Goal: Task Accomplishment & Management: Use online tool/utility

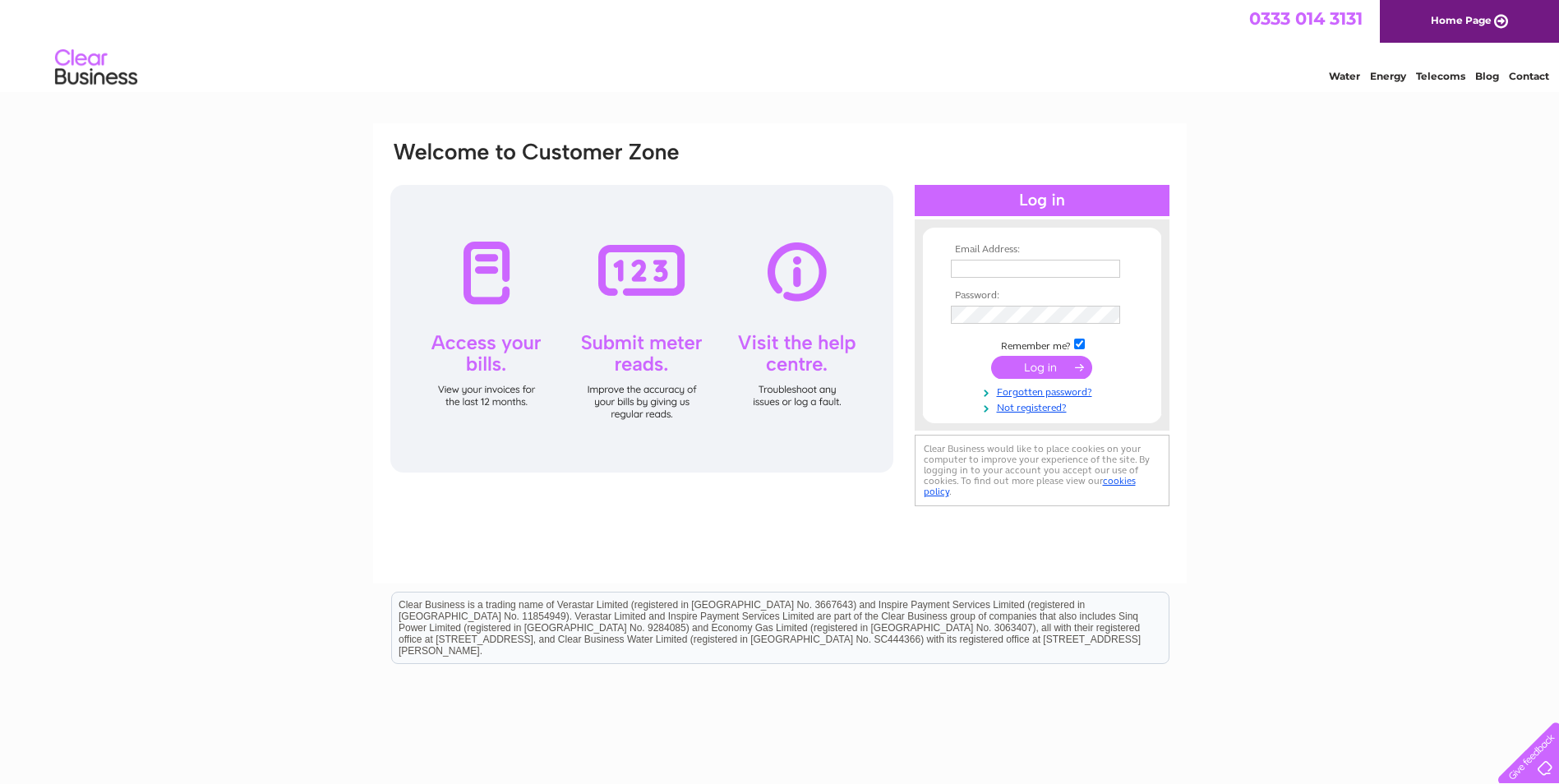
type input "dhenderson@andersonbain.co.uk"
click at [1033, 370] on input "submit" at bounding box center [1041, 367] width 101 height 23
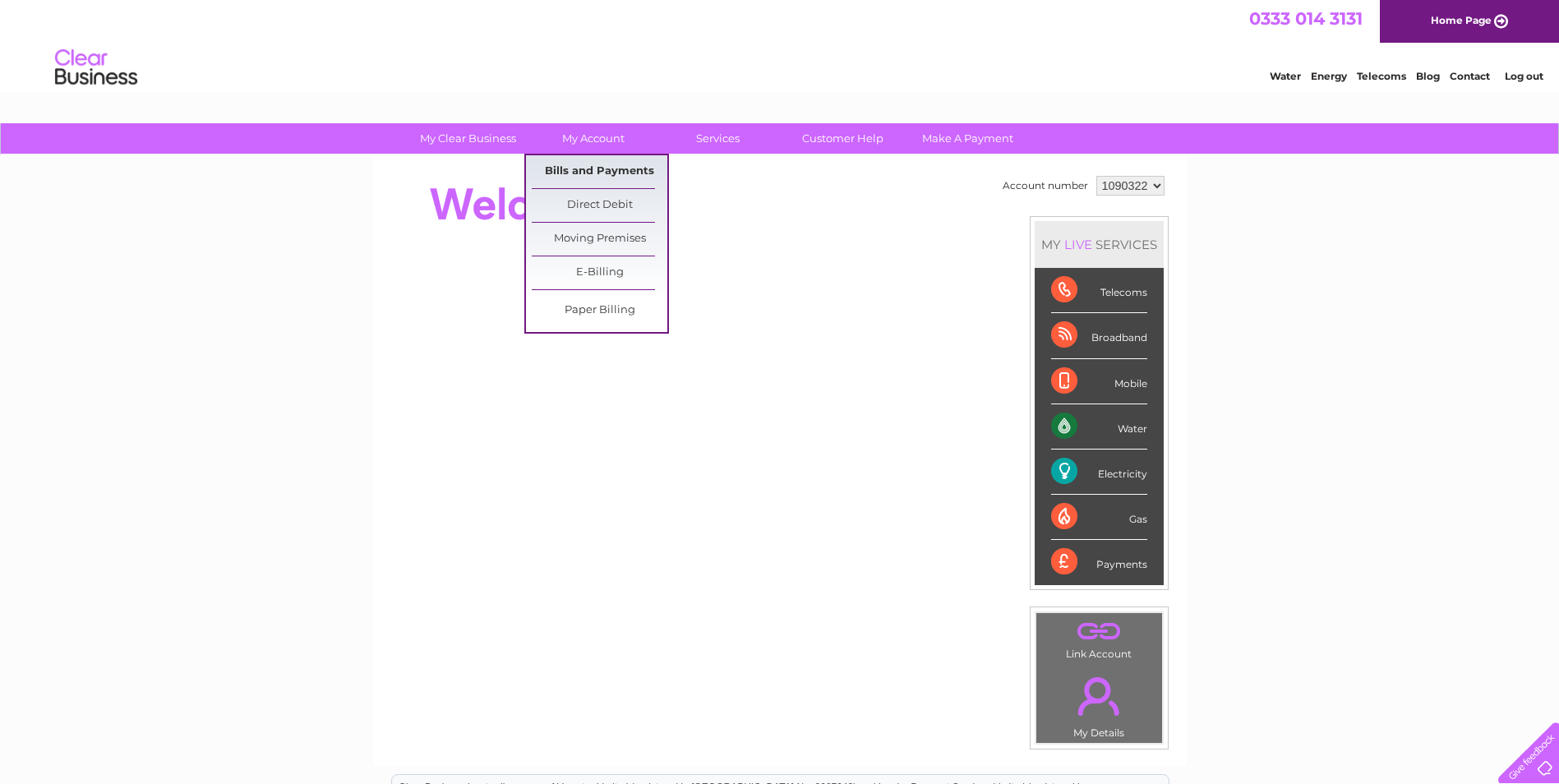
click at [601, 168] on link "Bills and Payments" at bounding box center [599, 171] width 136 height 33
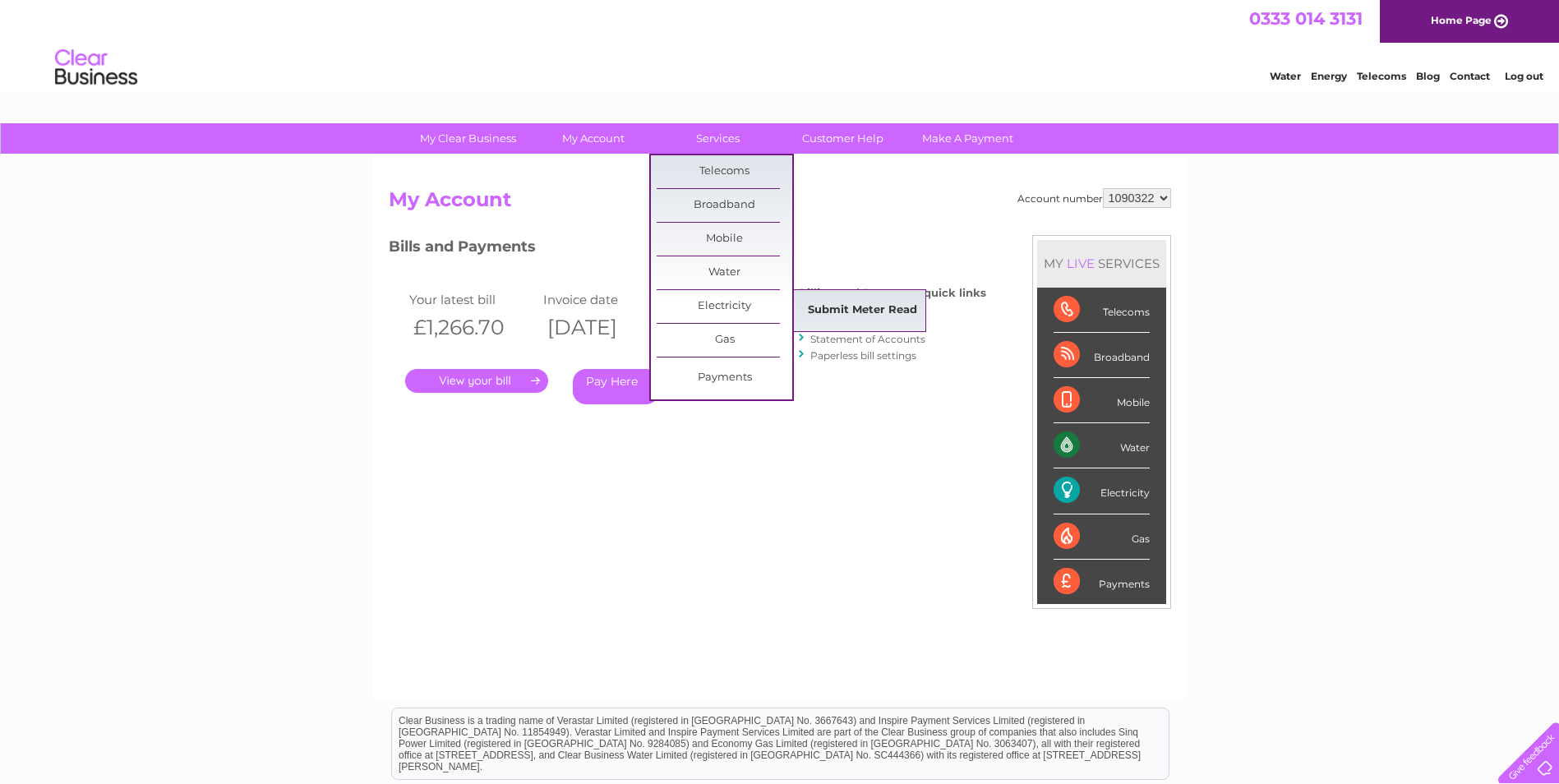
click at [828, 304] on link "Submit Meter Read" at bounding box center [863, 310] width 136 height 33
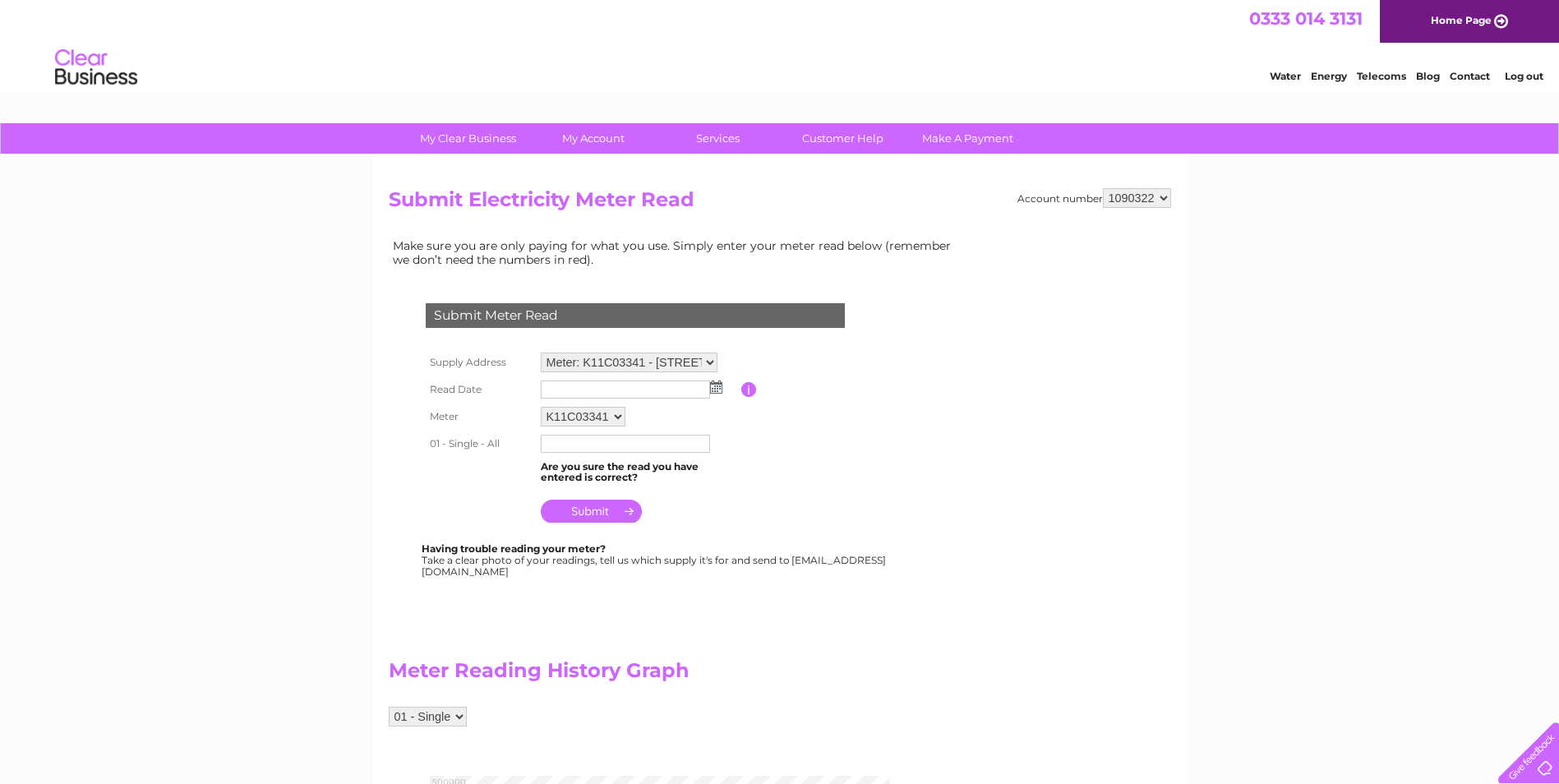
click at [587, 389] on input "text" at bounding box center [625, 389] width 169 height 18
click at [724, 391] on td at bounding box center [639, 390] width 204 height 26
click at [716, 391] on img at bounding box center [717, 386] width 12 height 13
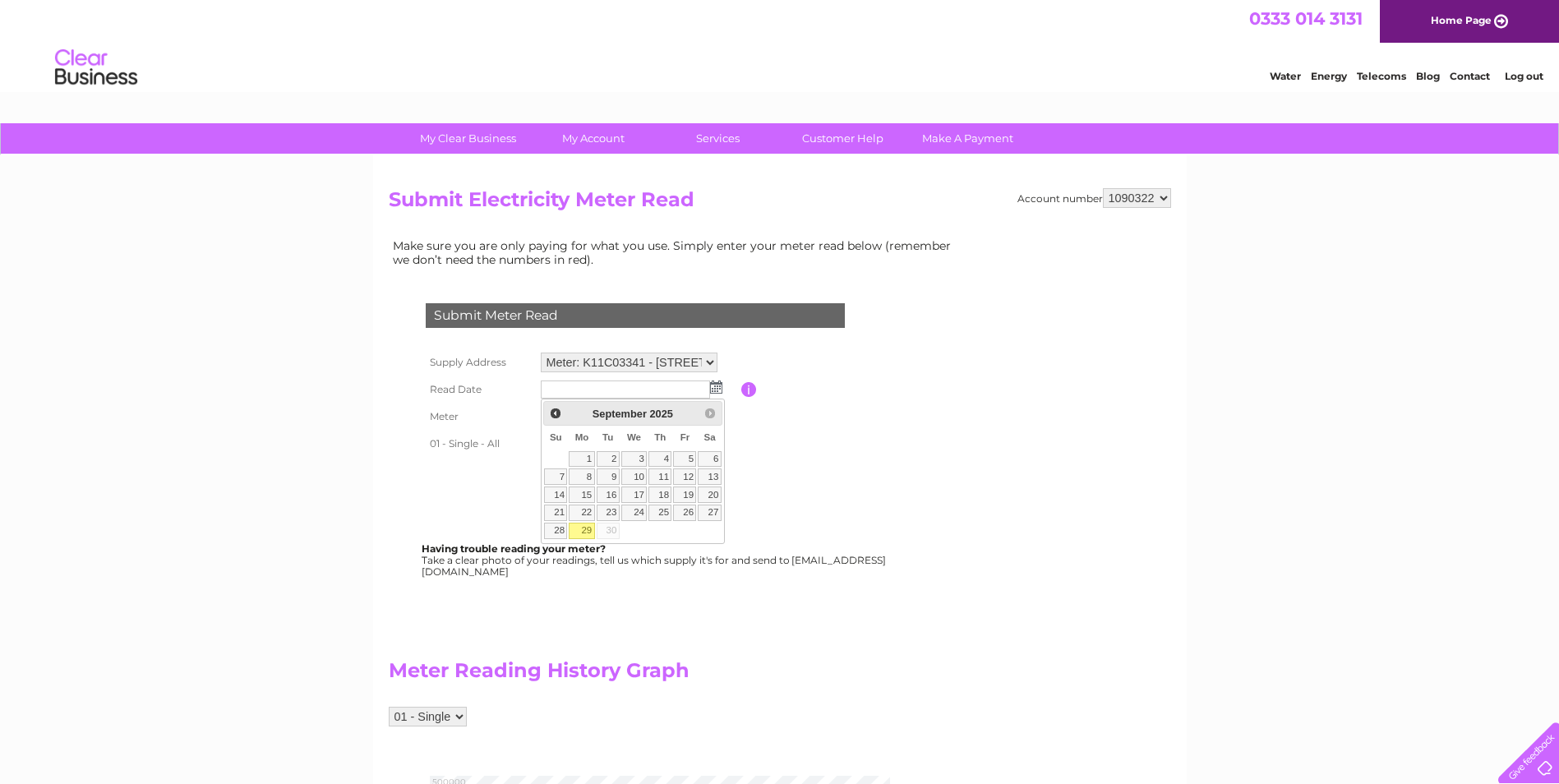
click at [585, 528] on link "29" at bounding box center [581, 531] width 26 height 17
type input "[DATE]"
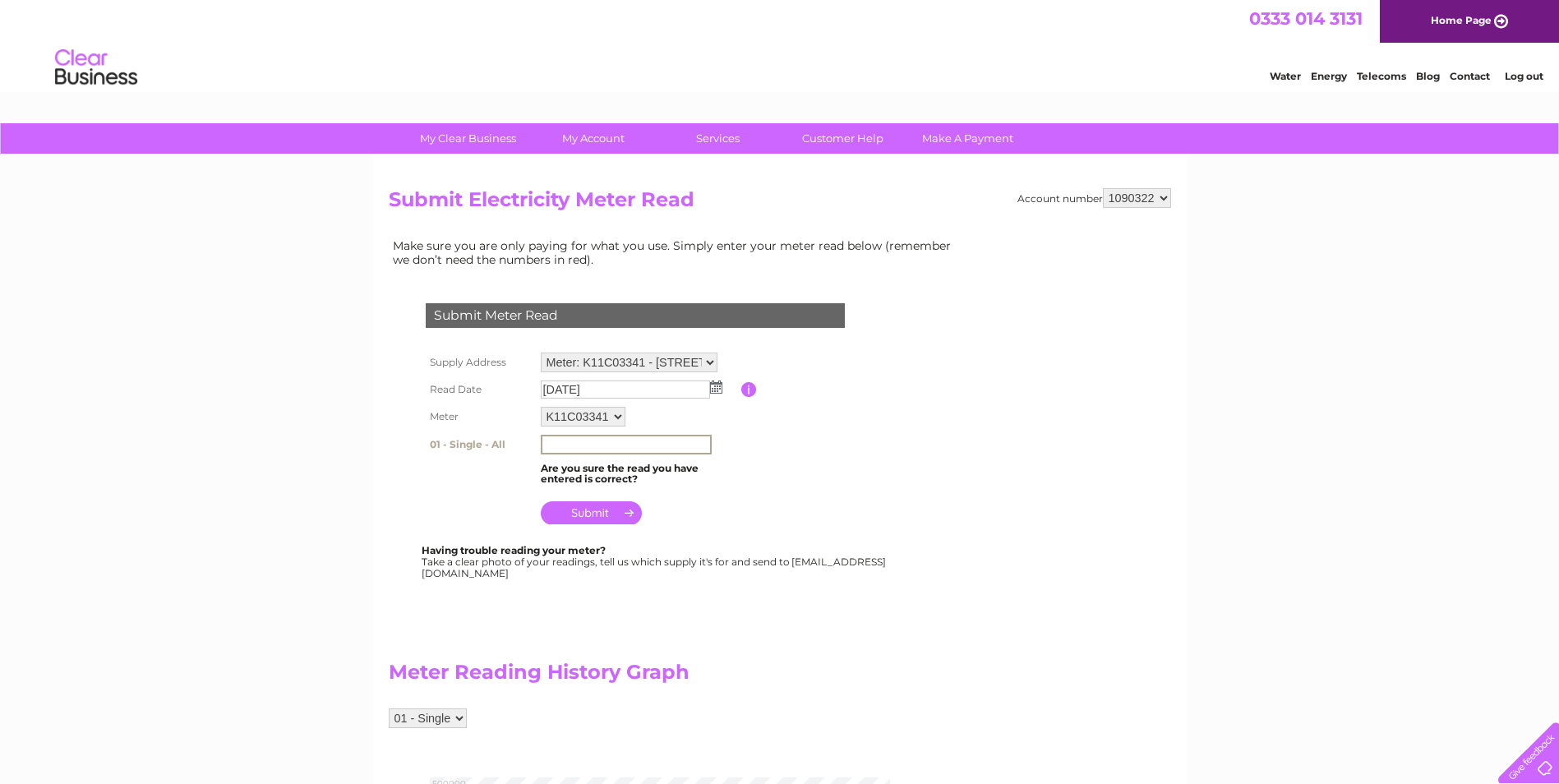
click at [568, 447] on input "text" at bounding box center [626, 444] width 171 height 19
type input "447828"
click at [577, 511] on input "submit" at bounding box center [591, 511] width 101 height 23
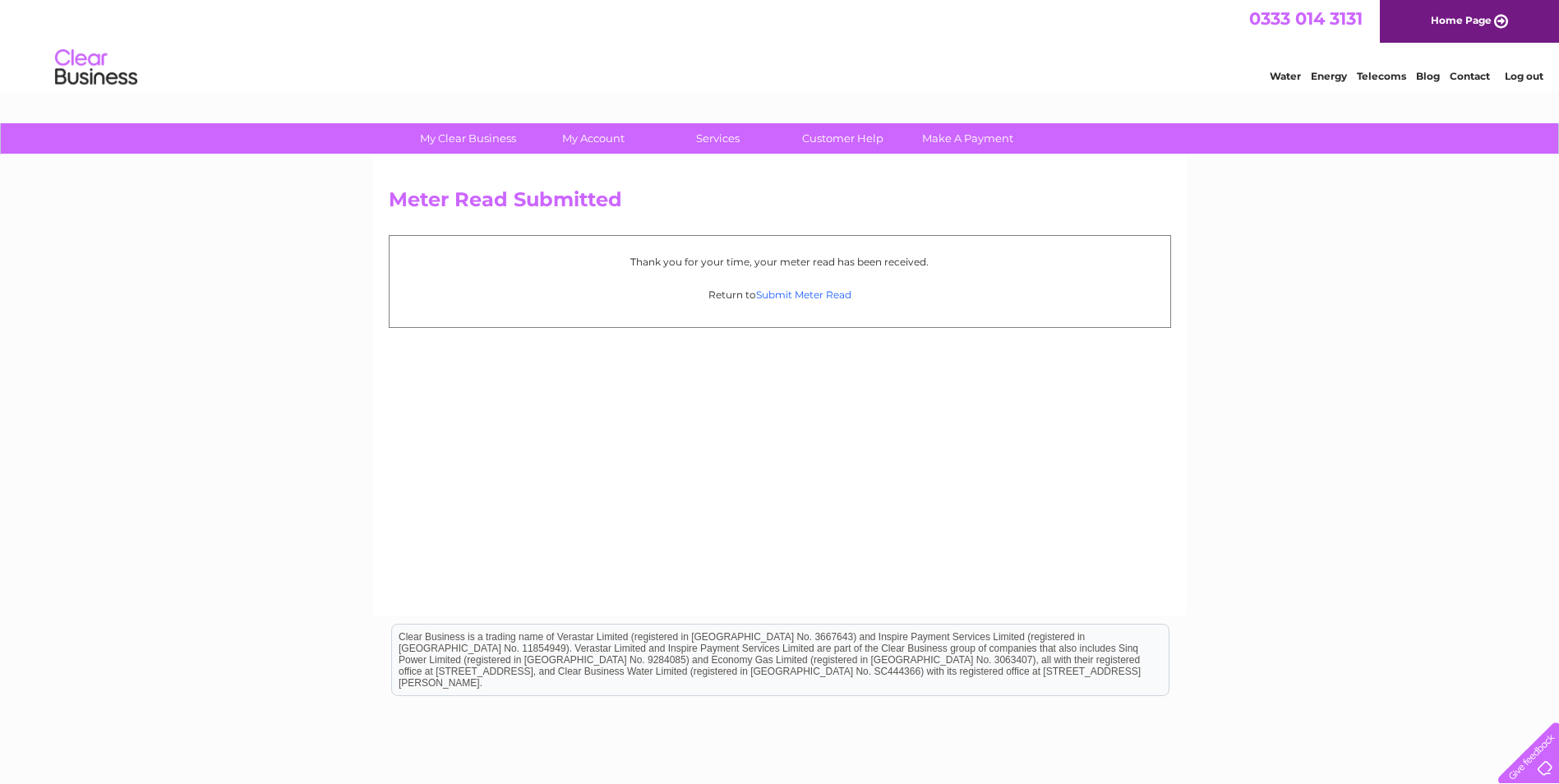
click at [781, 299] on link "Submit Meter Read" at bounding box center [804, 295] width 95 height 12
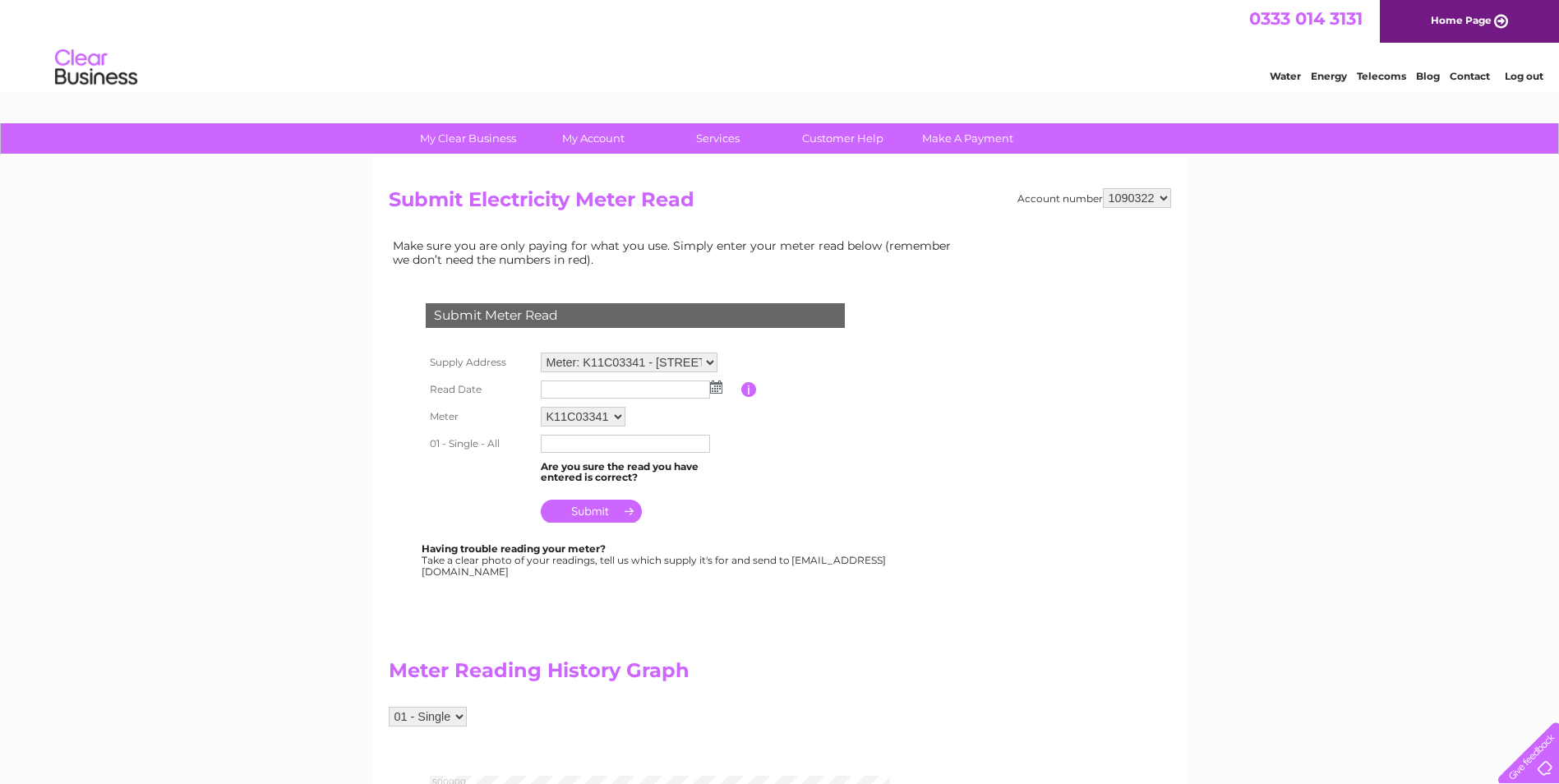
click at [1524, 74] on link "Log out" at bounding box center [1525, 76] width 39 height 12
